Goal: Task Accomplishment & Management: Use online tool/utility

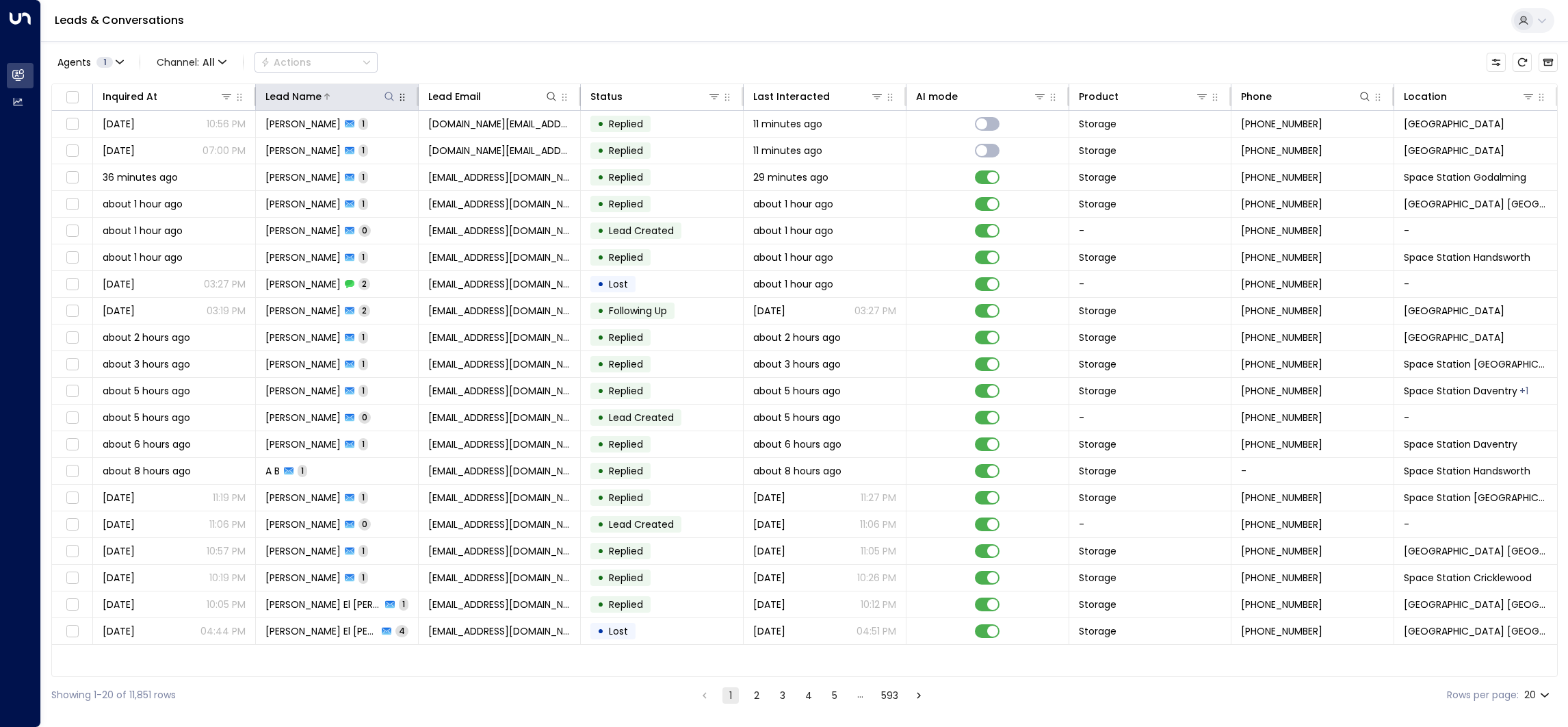
click at [392, 100] on icon at bounding box center [389, 96] width 11 height 11
click at [455, 147] on input "text" at bounding box center [389, 146] width 189 height 25
type input "********"
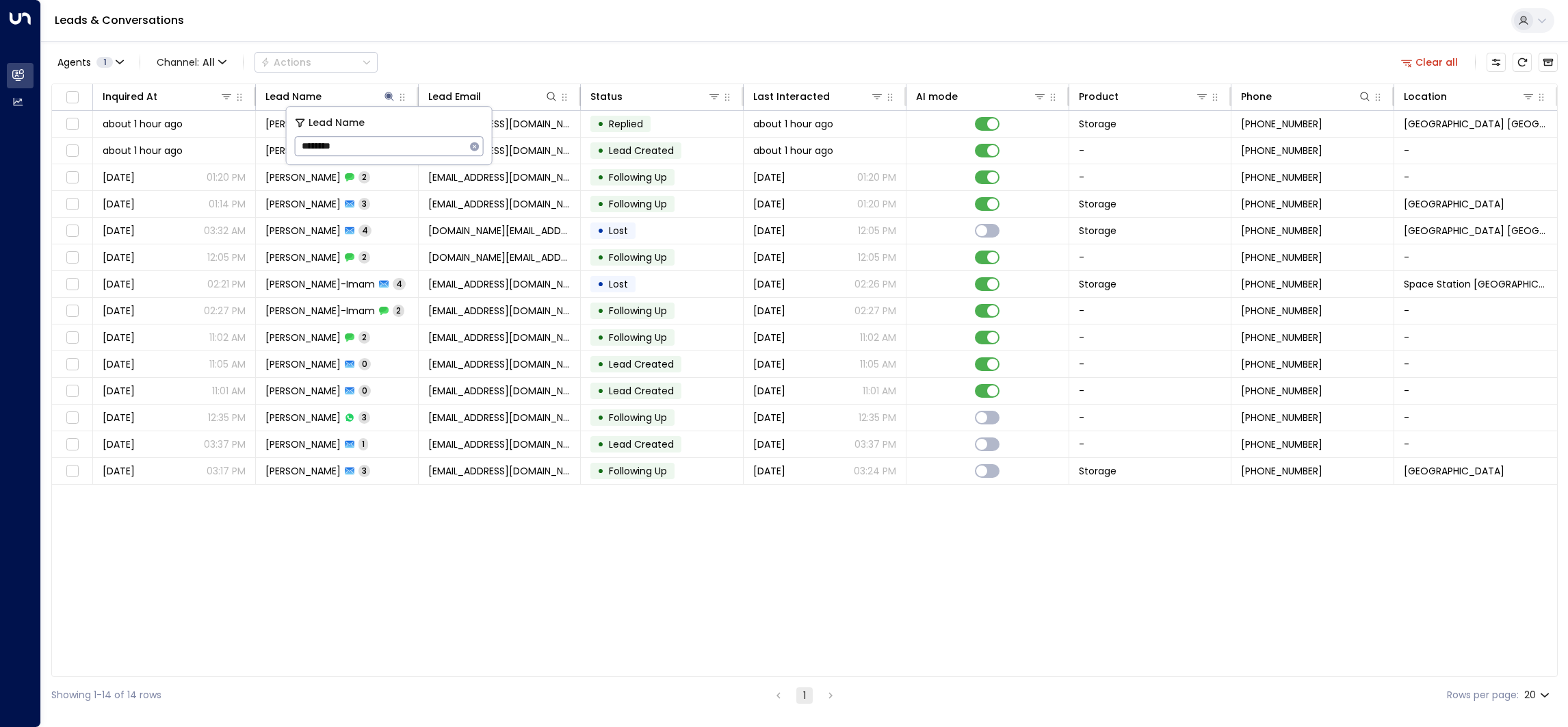
click at [465, 51] on div "Agents 1 Channel: All Actions Clear all" at bounding box center [804, 62] width 1507 height 28
click at [389, 100] on icon at bounding box center [389, 96] width 11 height 11
click at [385, 91] on icon at bounding box center [389, 96] width 11 height 11
click at [475, 145] on icon "button" at bounding box center [475, 146] width 9 height 9
click at [519, 14] on div "Leads & Conversations" at bounding box center [805, 21] width 1527 height 41
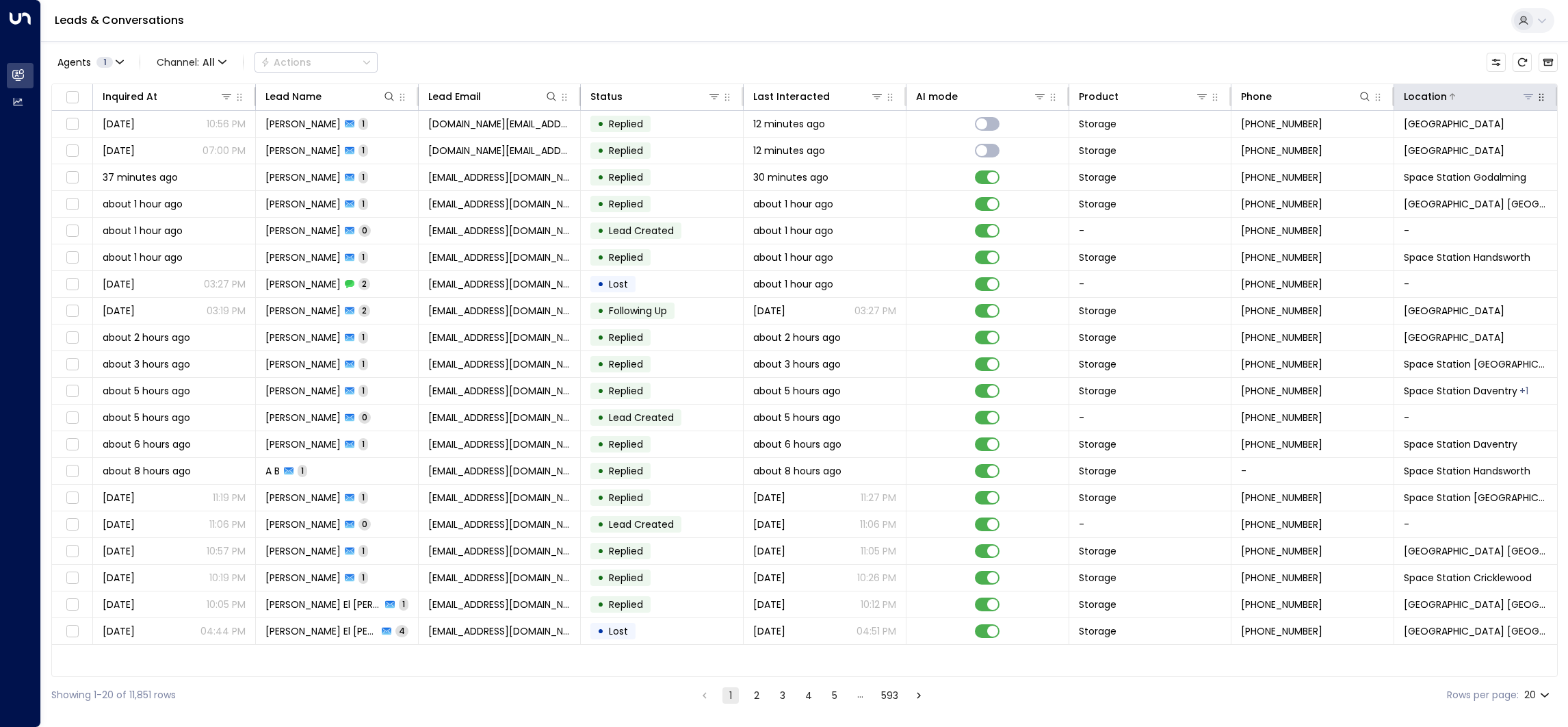
click at [1532, 99] on icon at bounding box center [1528, 96] width 11 height 11
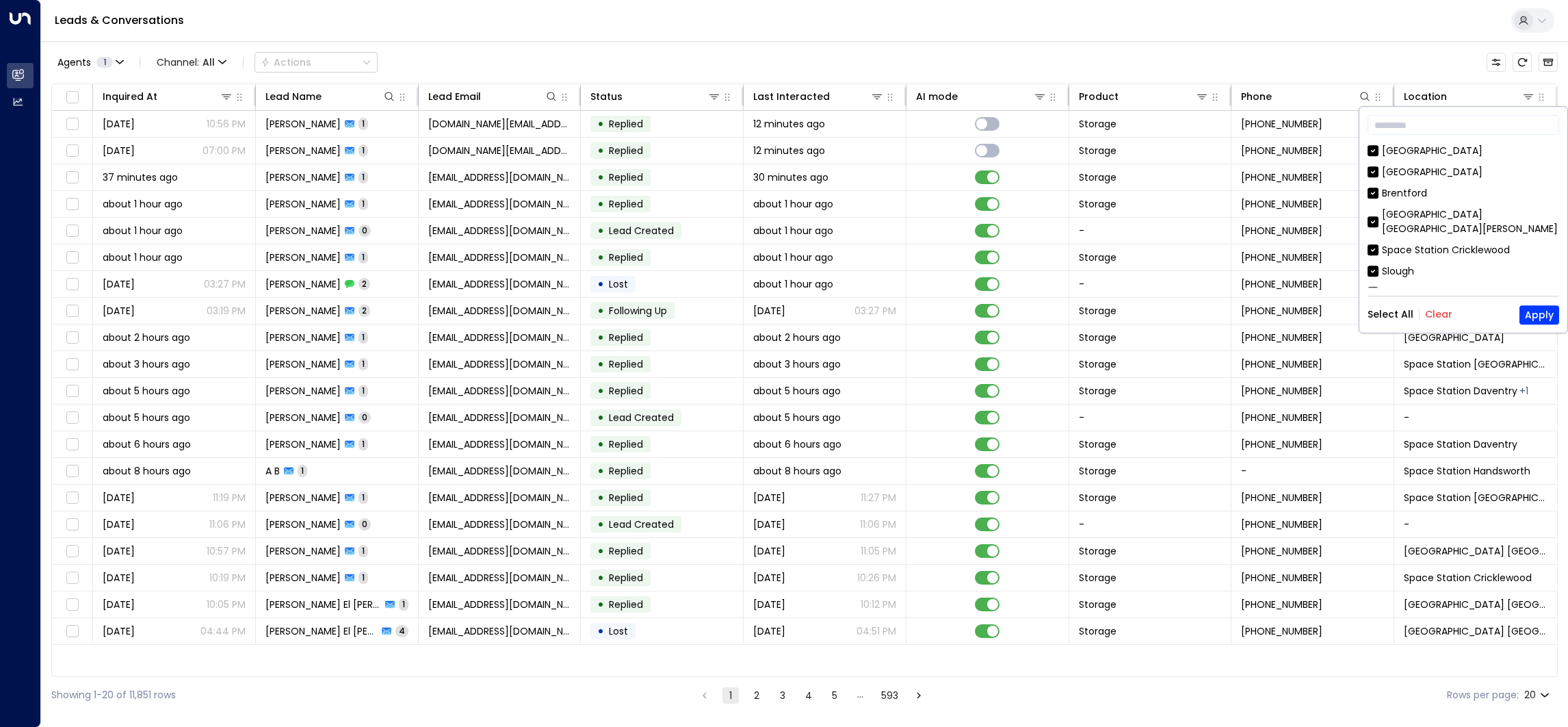
click at [1433, 315] on button "Clear" at bounding box center [1439, 314] width 28 height 11
click at [1431, 167] on div "[GEOGRAPHIC_DATA]" at bounding box center [1433, 172] width 101 height 15
click at [1530, 319] on button "Apply" at bounding box center [1540, 315] width 40 height 19
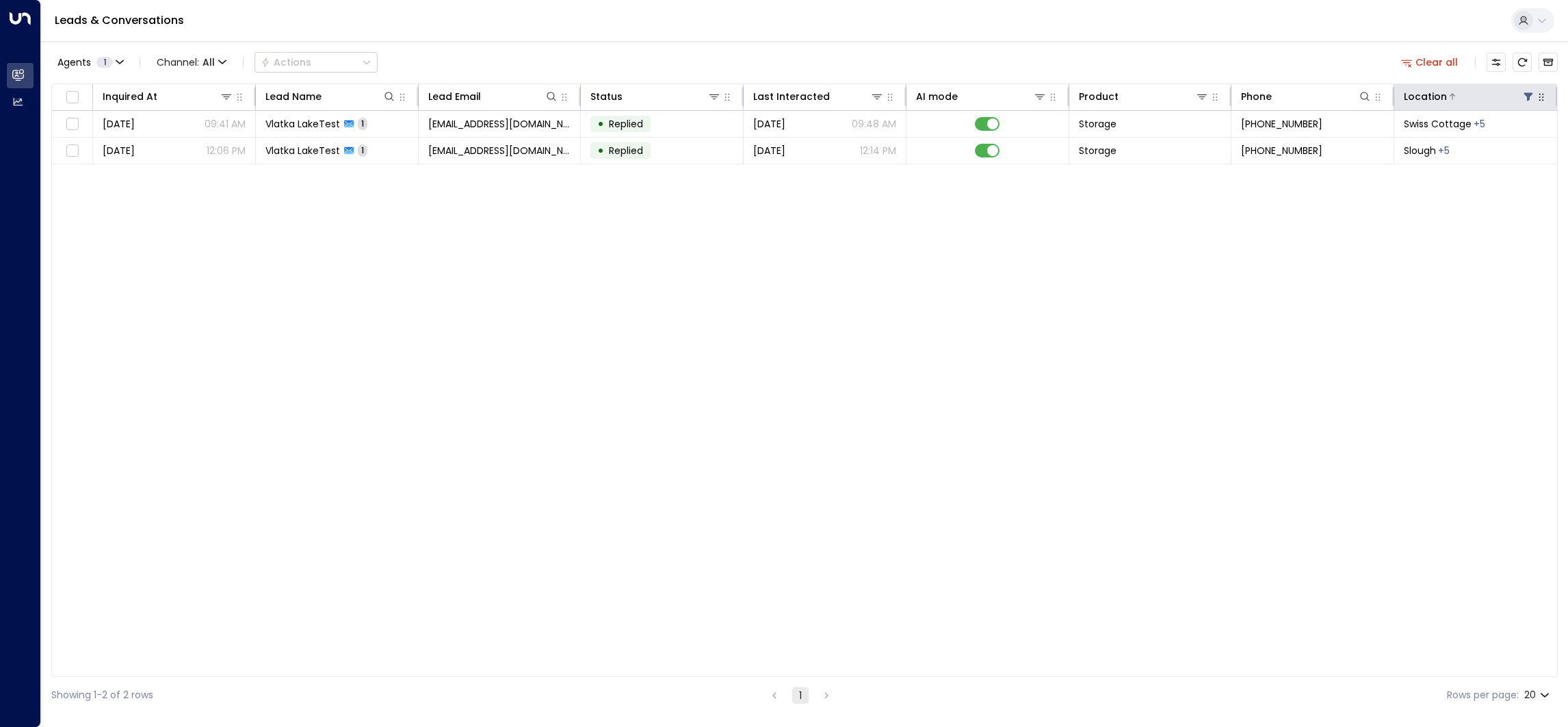
click at [1528, 98] on icon at bounding box center [1529, 98] width 9 height 9
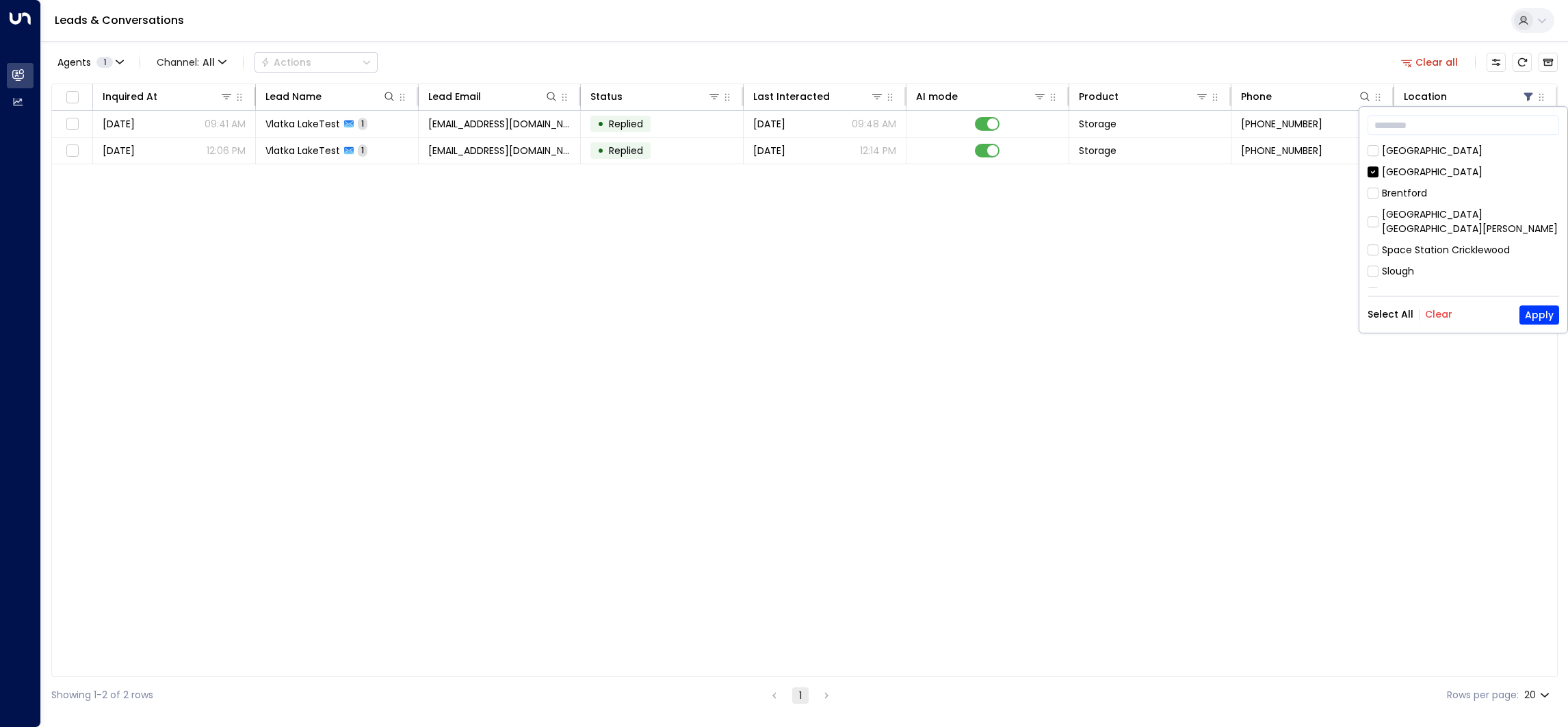
click at [1407, 174] on div "[GEOGRAPHIC_DATA]" at bounding box center [1433, 172] width 101 height 15
click at [1454, 275] on div "[GEOGRAPHIC_DATA] [GEOGRAPHIC_DATA]" at bounding box center [1470, 288] width 177 height 28
click at [1546, 310] on button "Apply" at bounding box center [1540, 315] width 40 height 19
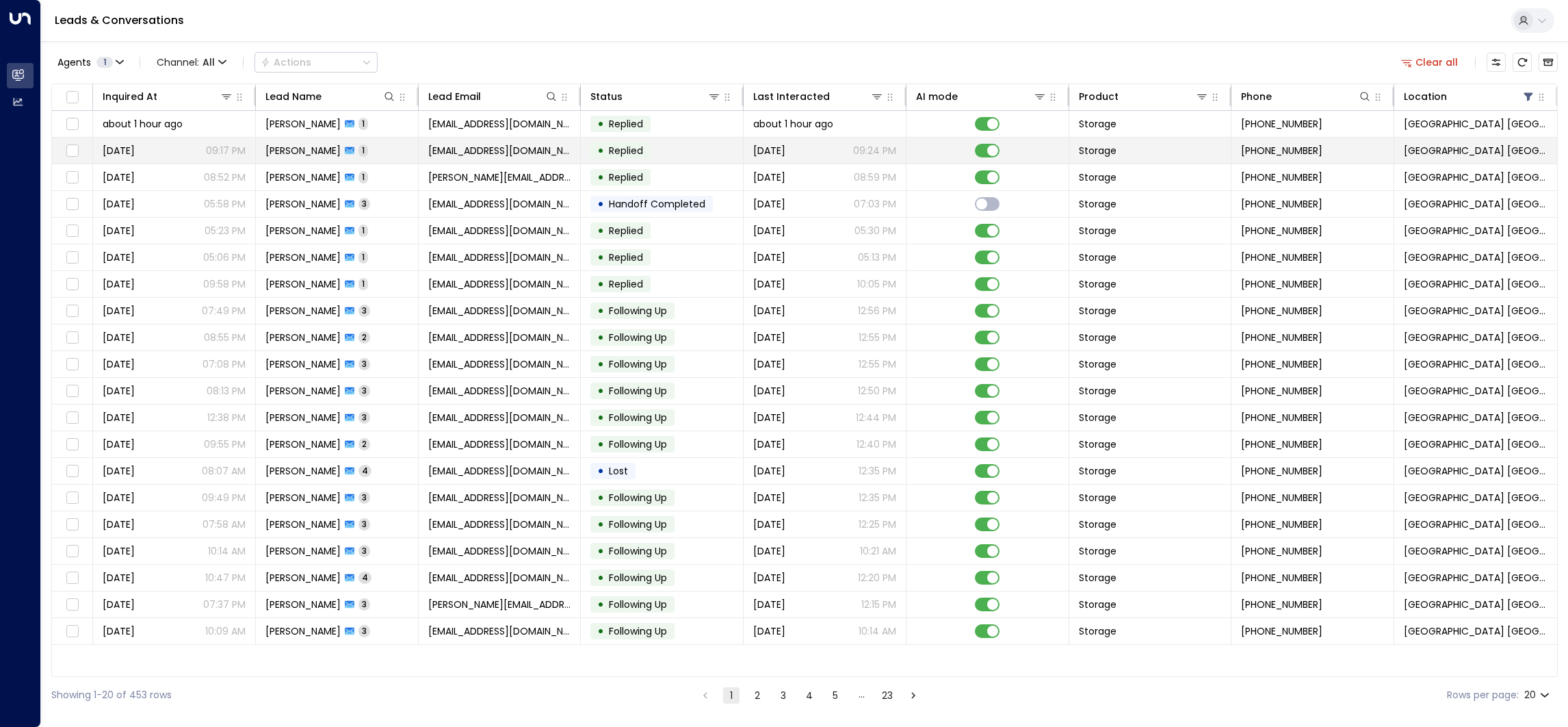
click at [340, 149] on span "[PERSON_NAME]" at bounding box center [303, 151] width 75 height 14
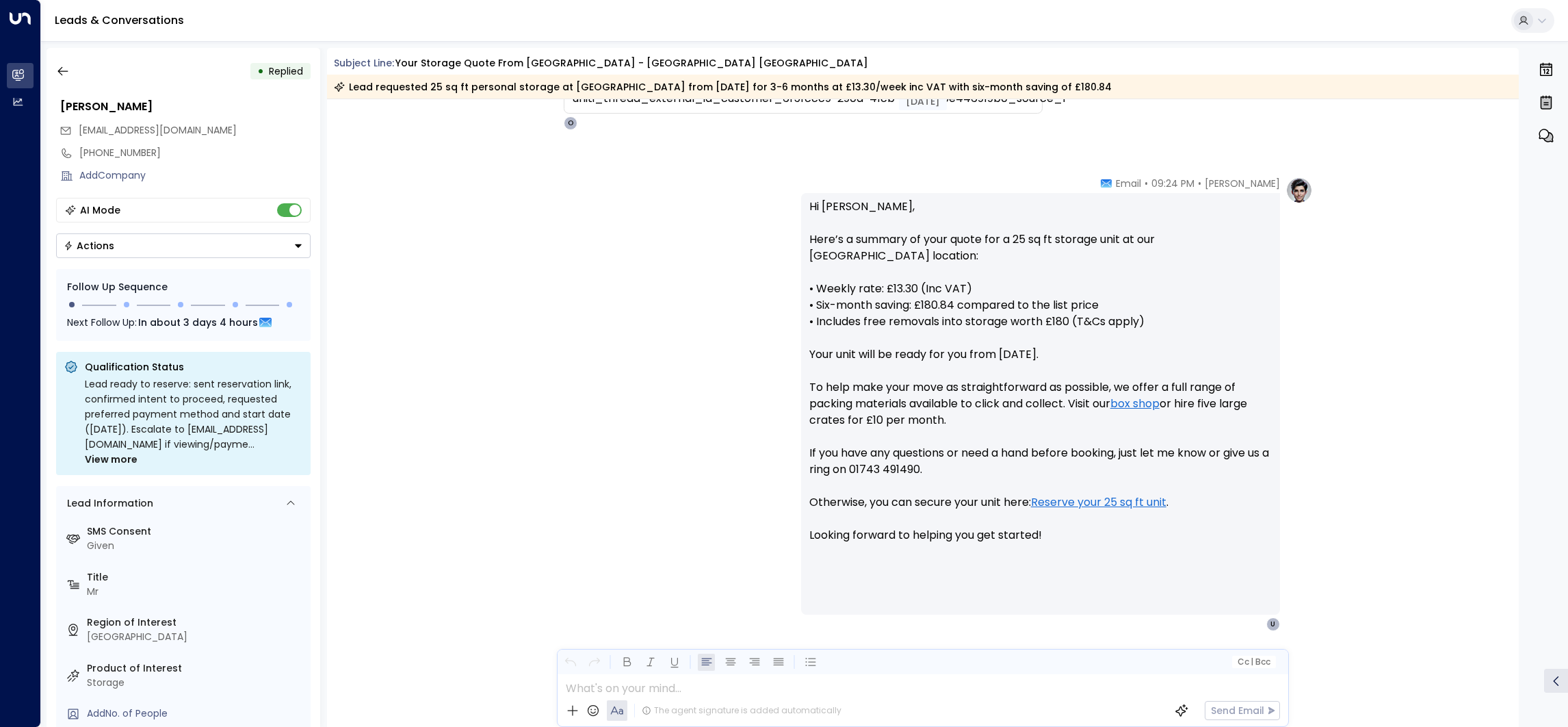
scroll to position [10, 0]
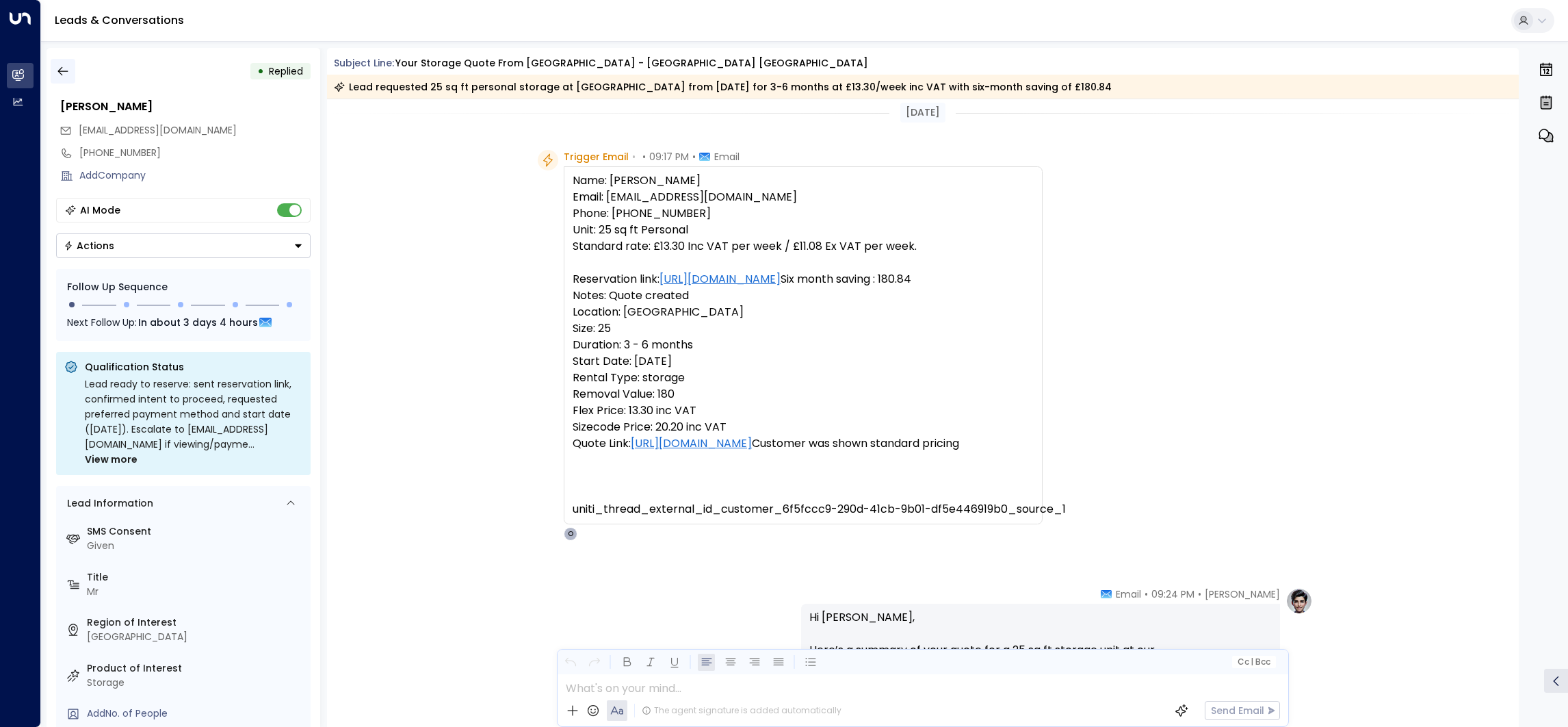
click at [66, 65] on icon "button" at bounding box center [63, 72] width 14 height 14
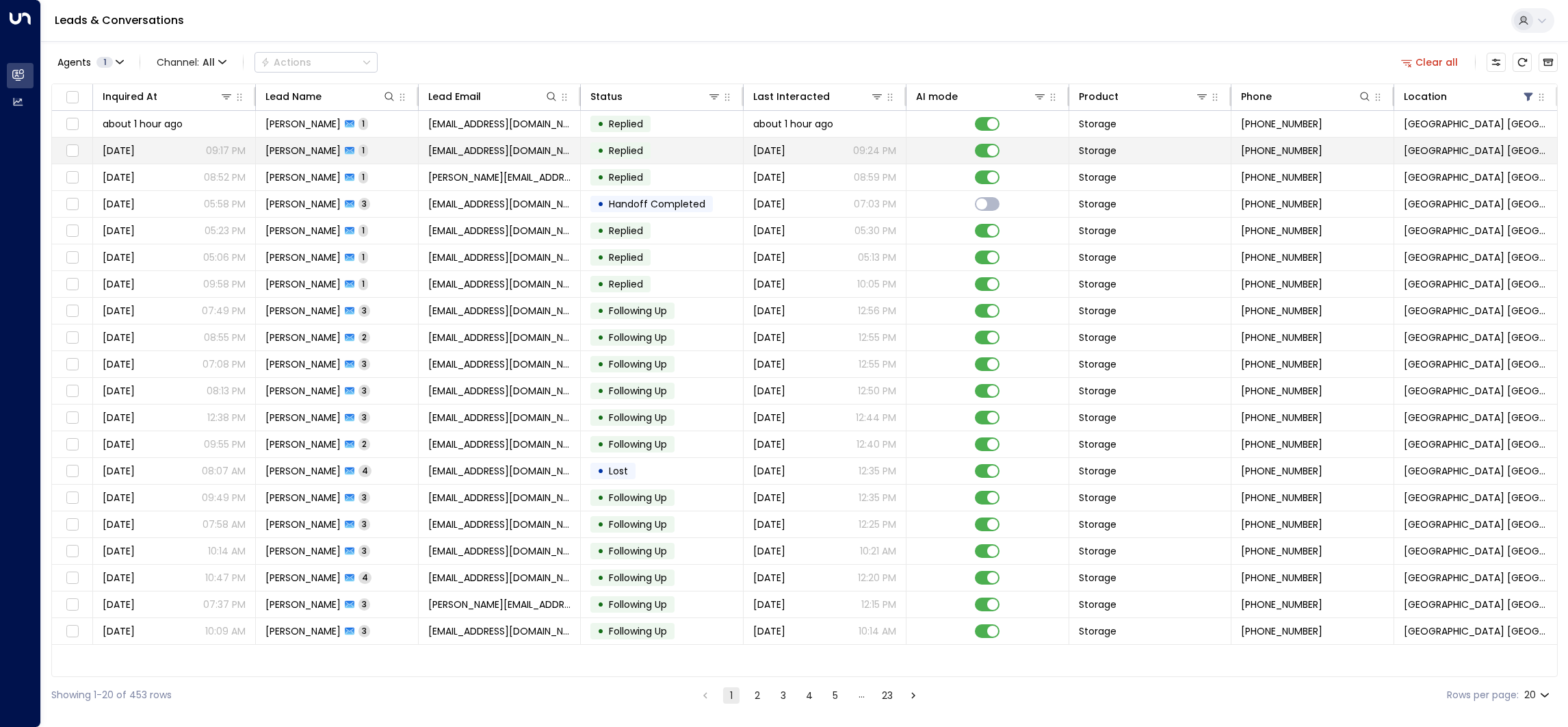
click at [331, 150] on span "[PERSON_NAME]" at bounding box center [303, 151] width 75 height 14
